Goal: Go to known website: Access a specific website the user already knows

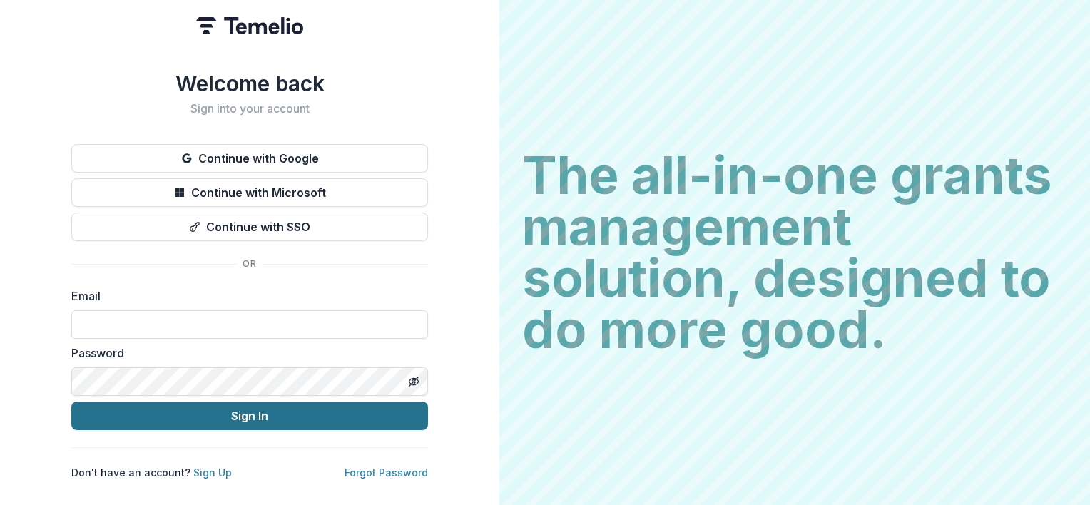
type input "**********"
click at [259, 415] on button "Sign In" at bounding box center [249, 416] width 357 height 29
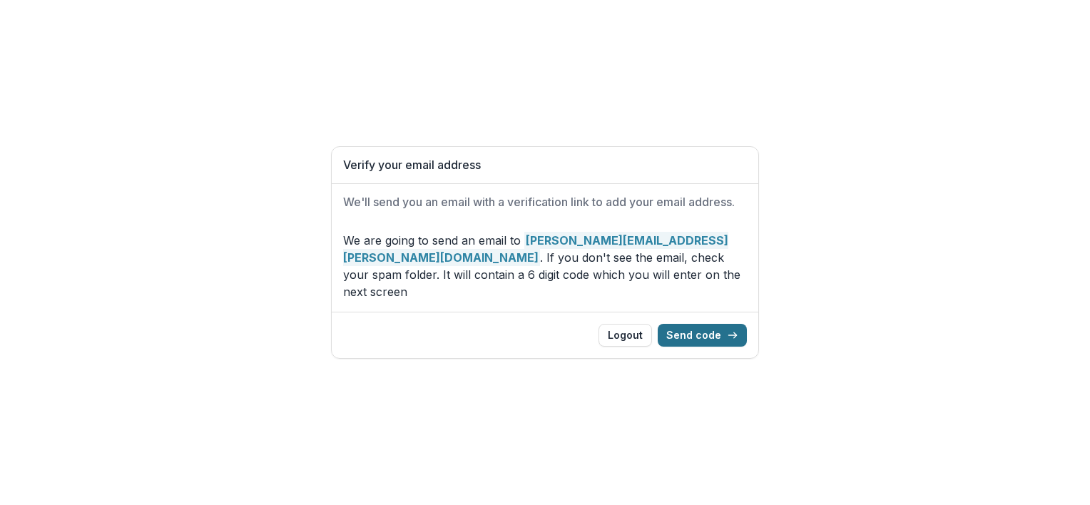
click at [707, 329] on button "Send code" at bounding box center [702, 335] width 89 height 23
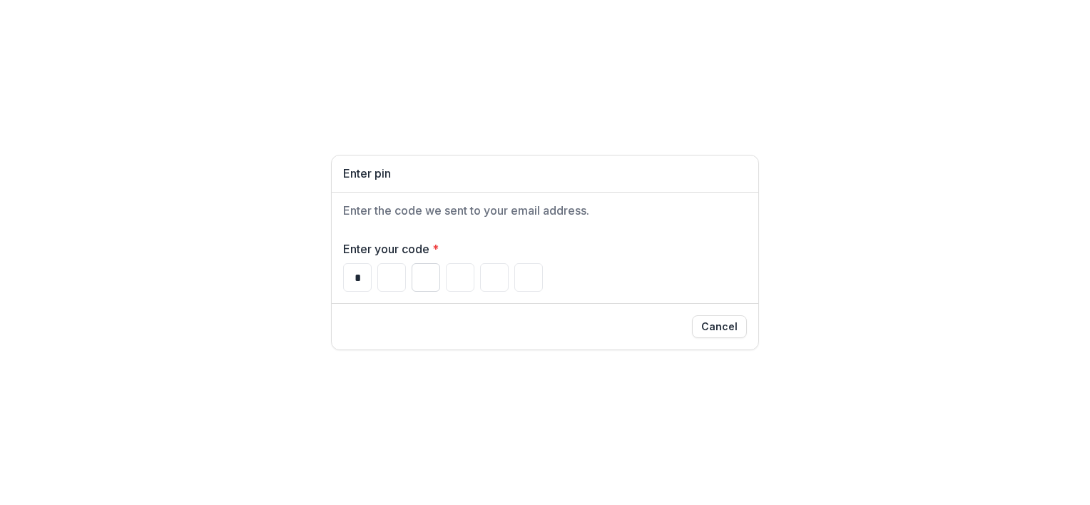
type input "*"
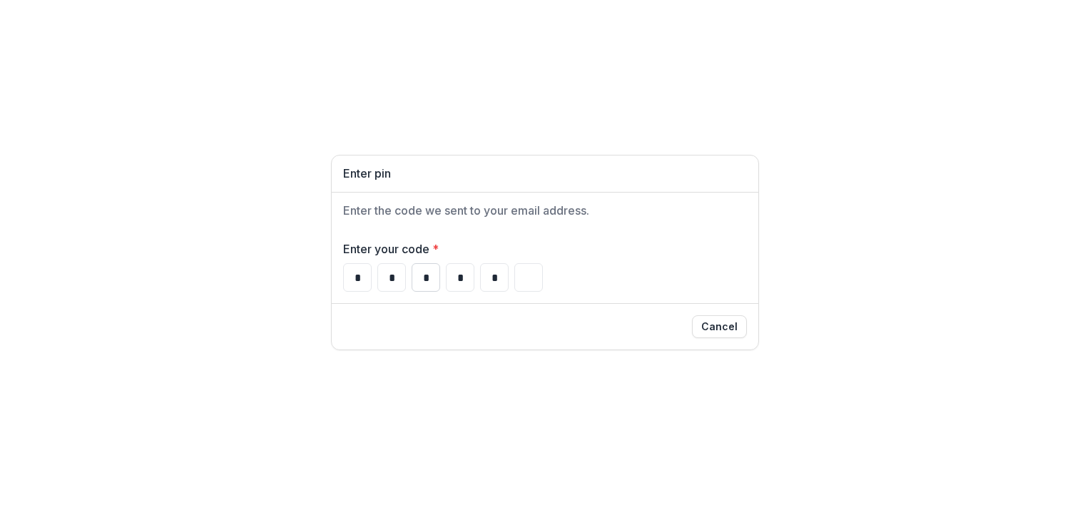
type input "*"
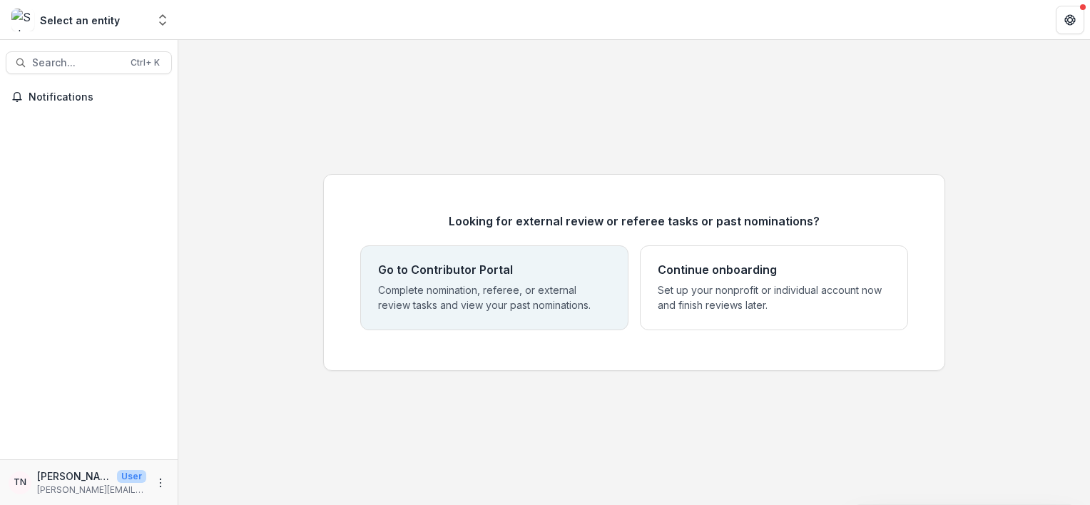
click at [482, 280] on div "Go to Contributor Portal Complete nomination, referee, or external review tasks…" at bounding box center [494, 287] width 232 height 49
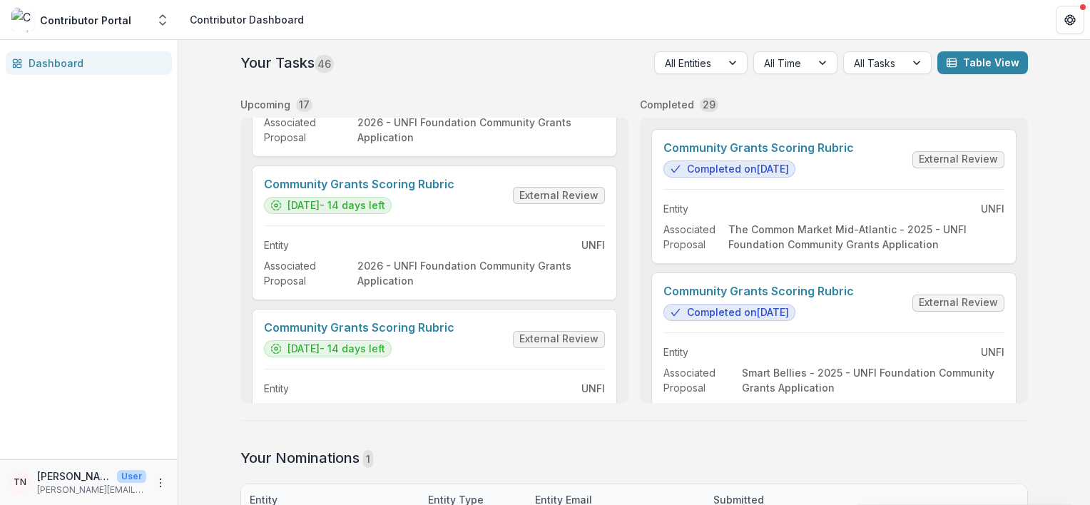
scroll to position [2172, 0]
